Goal: Find specific page/section: Find specific page/section

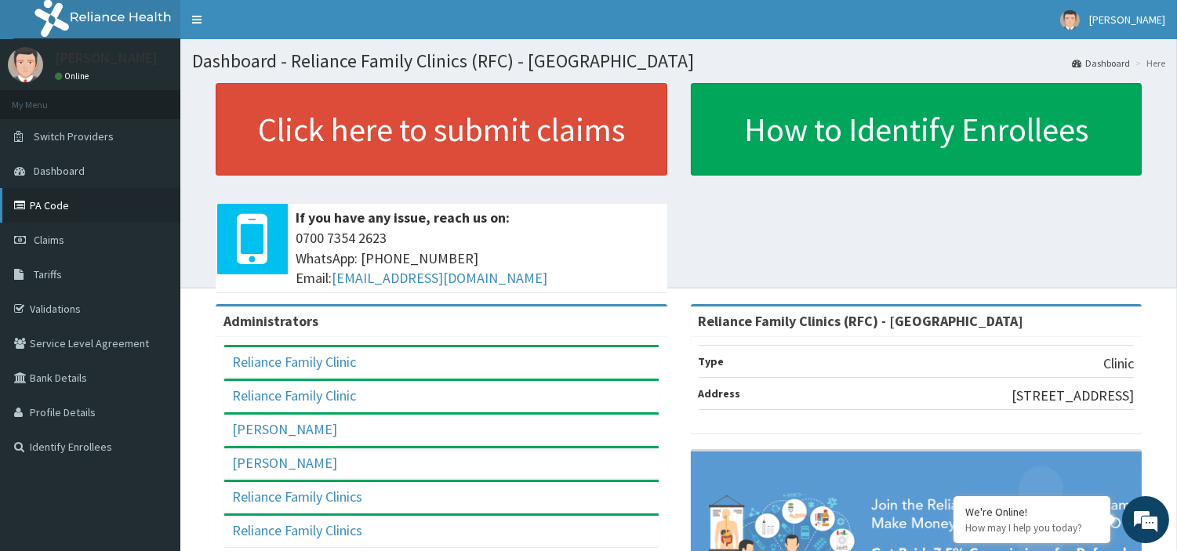
click at [65, 209] on link "PA Code" at bounding box center [90, 205] width 180 height 35
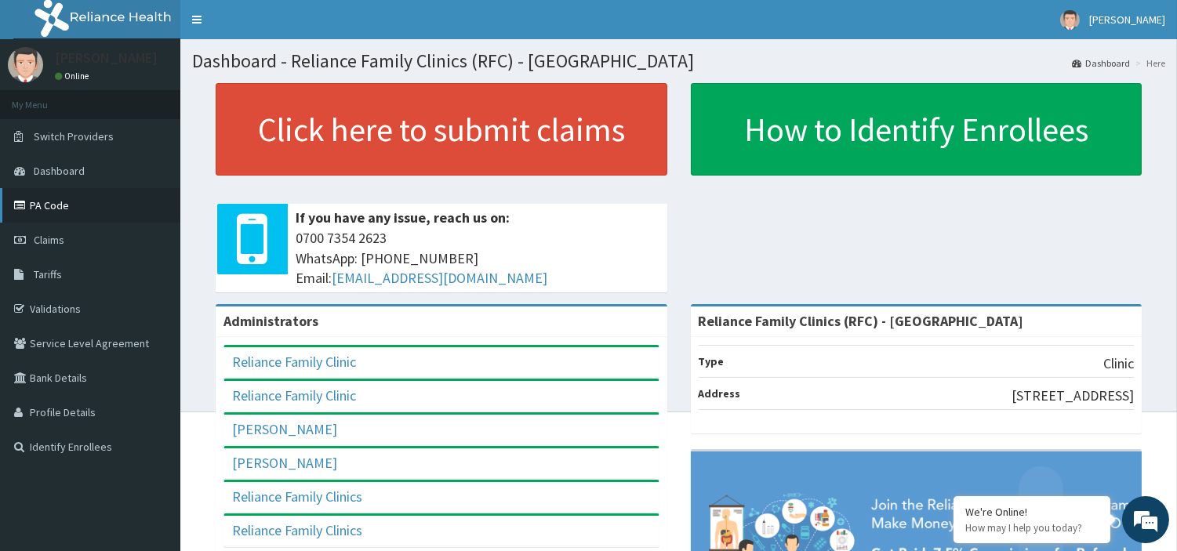
click at [49, 207] on link "PA Code" at bounding box center [90, 205] width 180 height 35
